Goal: Task Accomplishment & Management: Use online tool/utility

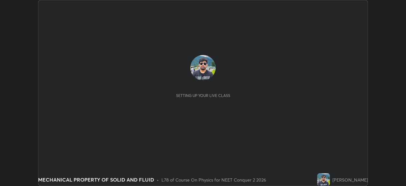
scroll to position [186, 406]
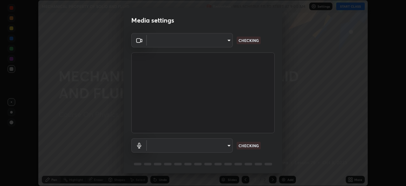
type input "948fa7bdf1557d7b90a8c57391c99ce3b3800c21834d1cf95a04e0d9860db1dc"
click at [226, 145] on body "Erase all MECHANICAL PROPERTY OF SOLID AND FLUID Recording WAS SCHEDULED TO STA…" at bounding box center [203, 93] width 406 height 186
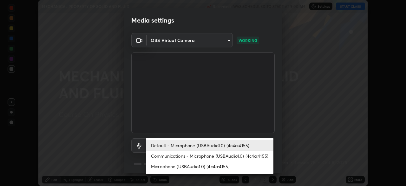
click at [202, 157] on li "Communications - Microphone (USBAudio1.0) (4c4a:4155)" at bounding box center [210, 155] width 128 height 10
type input "communications"
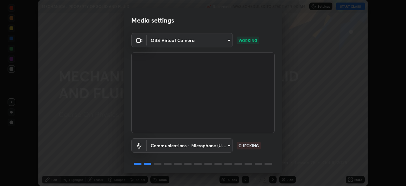
scroll to position [23, 0]
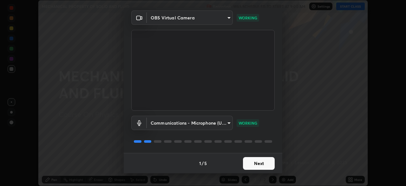
click at [251, 166] on button "Next" at bounding box center [259, 163] width 32 height 13
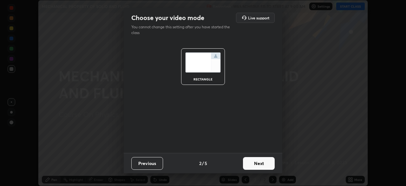
scroll to position [0, 0]
click at [251, 164] on button "Next" at bounding box center [259, 163] width 32 height 13
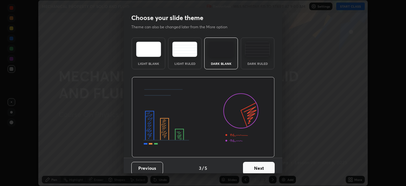
click at [250, 165] on button "Next" at bounding box center [259, 167] width 32 height 13
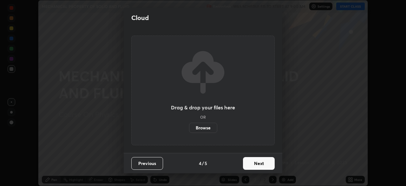
click at [250, 165] on button "Next" at bounding box center [259, 163] width 32 height 13
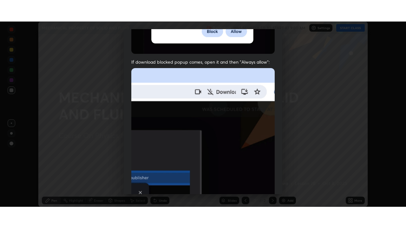
scroll to position [152, 0]
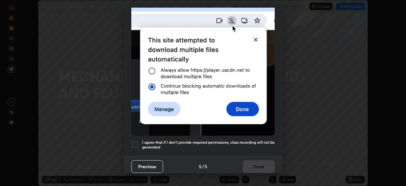
click at [135, 141] on div at bounding box center [135, 145] width 8 height 8
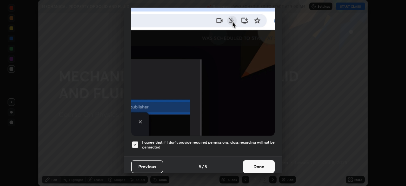
click at [256, 163] on button "Done" at bounding box center [259, 166] width 32 height 13
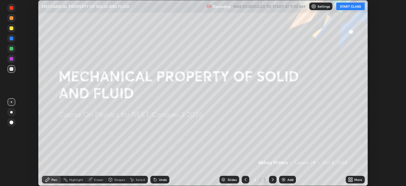
click at [345, 8] on button "START CLASS" at bounding box center [350, 7] width 29 height 8
click at [356, 179] on div "More" at bounding box center [358, 179] width 8 height 3
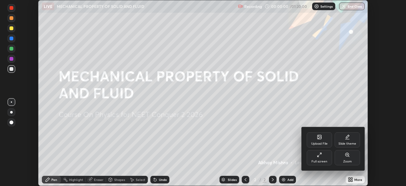
click at [319, 159] on div "Full screen" at bounding box center [319, 157] width 25 height 15
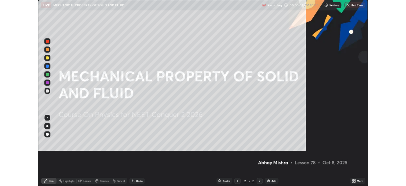
scroll to position [228, 406]
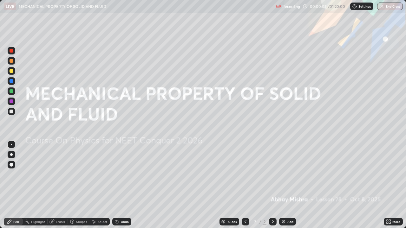
click at [288, 185] on div "Add" at bounding box center [290, 221] width 6 height 3
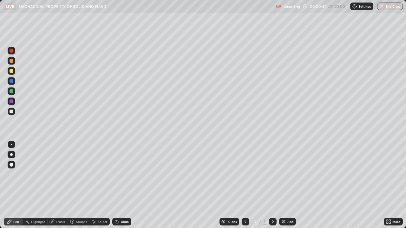
click at [11, 72] on div at bounding box center [12, 71] width 4 height 4
click at [288, 185] on div "Add" at bounding box center [287, 222] width 17 height 8
click at [79, 185] on div "Shapes" at bounding box center [81, 221] width 11 height 3
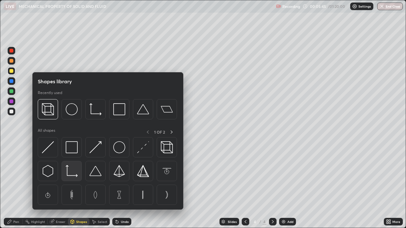
click at [69, 178] on div at bounding box center [72, 171] width 20 height 20
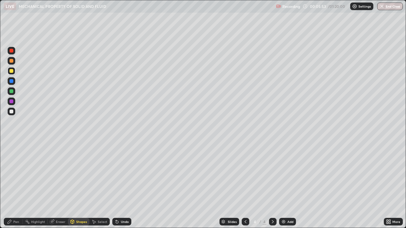
click at [10, 185] on div "Pen" at bounding box center [13, 222] width 19 height 8
click at [12, 114] on div at bounding box center [12, 112] width 8 height 8
click at [122, 185] on div "Undo" at bounding box center [125, 221] width 8 height 3
click at [11, 91] on div at bounding box center [12, 91] width 4 height 4
click at [60, 185] on div "Eraser" at bounding box center [61, 221] width 10 height 3
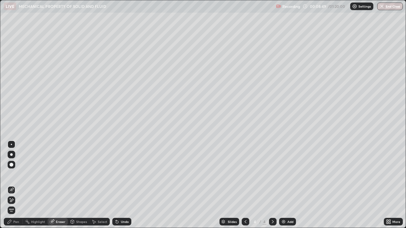
click at [15, 185] on div "Pen" at bounding box center [16, 221] width 6 height 3
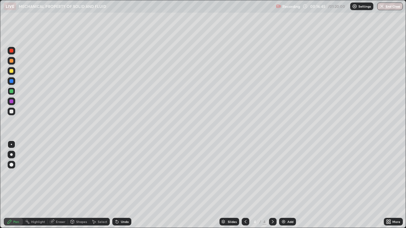
click at [288, 185] on div "Add" at bounding box center [290, 221] width 6 height 3
click at [75, 185] on div "Shapes" at bounding box center [79, 222] width 22 height 8
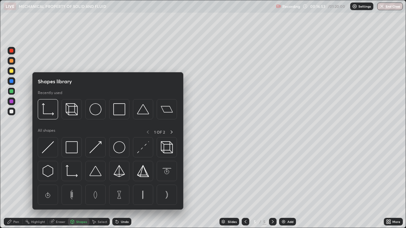
click at [12, 111] on div at bounding box center [12, 112] width 4 height 4
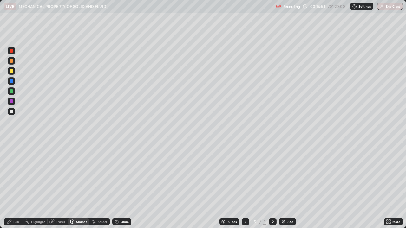
click at [84, 185] on div "Shapes" at bounding box center [79, 222] width 22 height 8
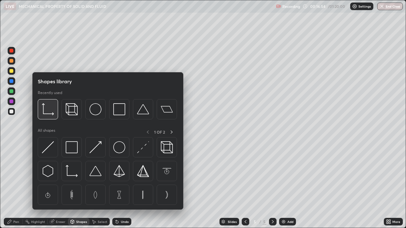
click at [51, 115] on img at bounding box center [48, 109] width 12 height 12
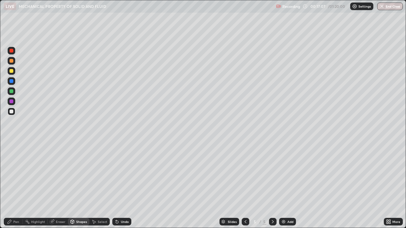
click at [16, 185] on div "Pen" at bounding box center [16, 221] width 6 height 3
click at [9, 73] on div at bounding box center [12, 71] width 8 height 8
click at [123, 185] on div "Undo" at bounding box center [121, 222] width 19 height 8
click at [121, 185] on div "Undo" at bounding box center [125, 221] width 8 height 3
click at [124, 185] on div "Undo" at bounding box center [125, 221] width 8 height 3
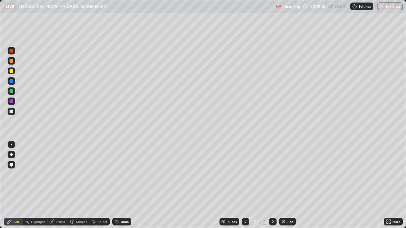
click at [286, 185] on div "Add" at bounding box center [287, 222] width 17 height 8
click at [122, 185] on div "Undo" at bounding box center [125, 221] width 8 height 3
click at [285, 185] on img at bounding box center [283, 221] width 5 height 5
click at [15, 112] on div at bounding box center [12, 112] width 8 height 8
click at [288, 185] on div "Add" at bounding box center [290, 221] width 6 height 3
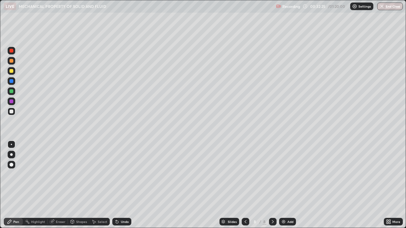
click at [71, 185] on icon at bounding box center [72, 221] width 3 height 1
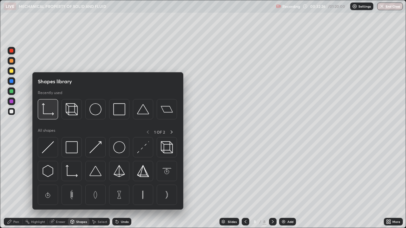
click at [52, 118] on div at bounding box center [48, 109] width 20 height 20
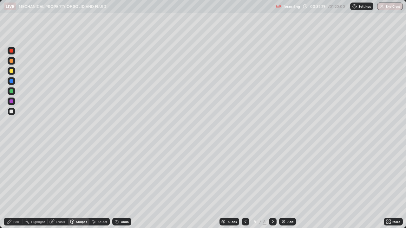
click at [16, 185] on div "Pen" at bounding box center [16, 221] width 6 height 3
click at [12, 72] on div at bounding box center [12, 71] width 4 height 4
click at [122, 185] on div "Undo" at bounding box center [125, 221] width 8 height 3
click at [119, 185] on div "Undo" at bounding box center [121, 222] width 19 height 8
click at [123, 185] on div "Undo" at bounding box center [121, 222] width 22 height 13
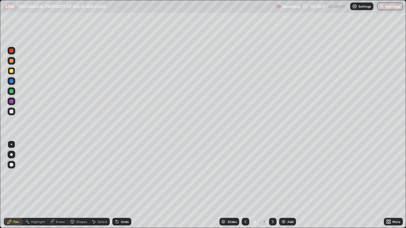
click at [122, 185] on div "Undo" at bounding box center [121, 222] width 19 height 8
click at [393, 185] on div "More" at bounding box center [396, 221] width 8 height 3
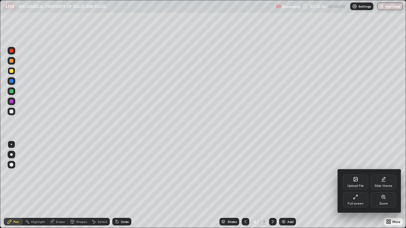
click at [349, 185] on div "Full screen" at bounding box center [356, 203] width 16 height 3
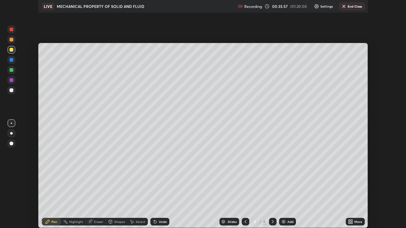
scroll to position [31531, 31311]
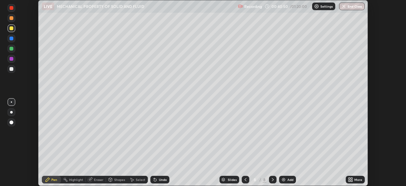
click at [357, 179] on div "More" at bounding box center [358, 179] width 8 height 3
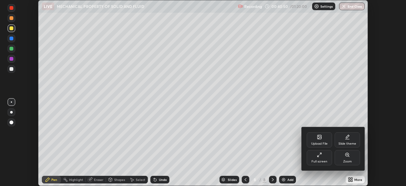
click at [325, 160] on div "Full screen" at bounding box center [319, 161] width 16 height 3
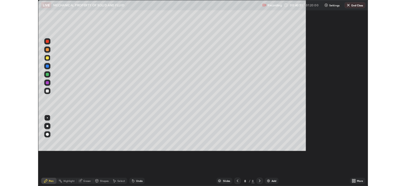
scroll to position [228, 406]
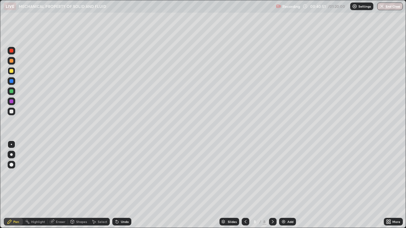
click at [289, 185] on div "Add" at bounding box center [290, 221] width 6 height 3
click at [11, 112] on div at bounding box center [12, 112] width 4 height 4
click at [124, 185] on div "Undo" at bounding box center [125, 221] width 8 height 3
click at [288, 185] on div "Add" at bounding box center [290, 221] width 6 height 3
click at [11, 72] on div at bounding box center [12, 71] width 4 height 4
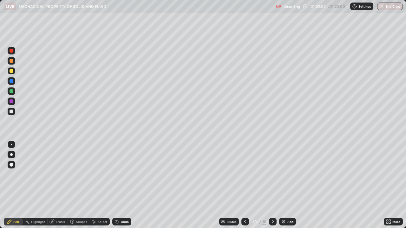
click at [12, 112] on div at bounding box center [12, 112] width 4 height 4
click at [287, 185] on div "Add" at bounding box center [290, 221] width 6 height 3
click at [116, 185] on icon at bounding box center [116, 220] width 1 height 1
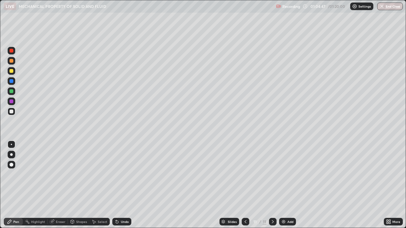
click at [116, 185] on icon at bounding box center [116, 220] width 1 height 1
click at [123, 185] on div "Undo" at bounding box center [121, 222] width 19 height 8
click at [398, 185] on div "More" at bounding box center [396, 221] width 8 height 3
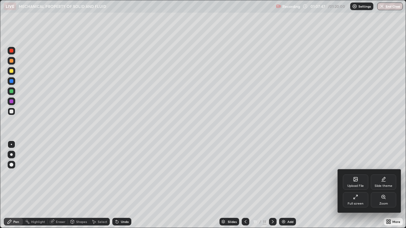
click at [356, 185] on div "Full screen" at bounding box center [355, 200] width 25 height 15
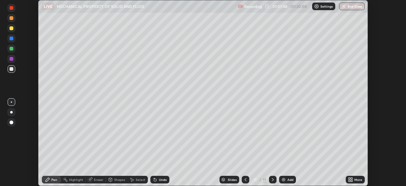
scroll to position [31531, 31311]
click at [355, 9] on button "End Class" at bounding box center [352, 7] width 26 height 8
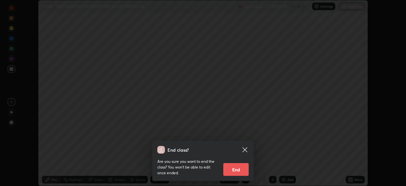
click at [240, 170] on button "End" at bounding box center [235, 169] width 25 height 13
